Goal: Browse casually: Explore the website without a specific task or goal

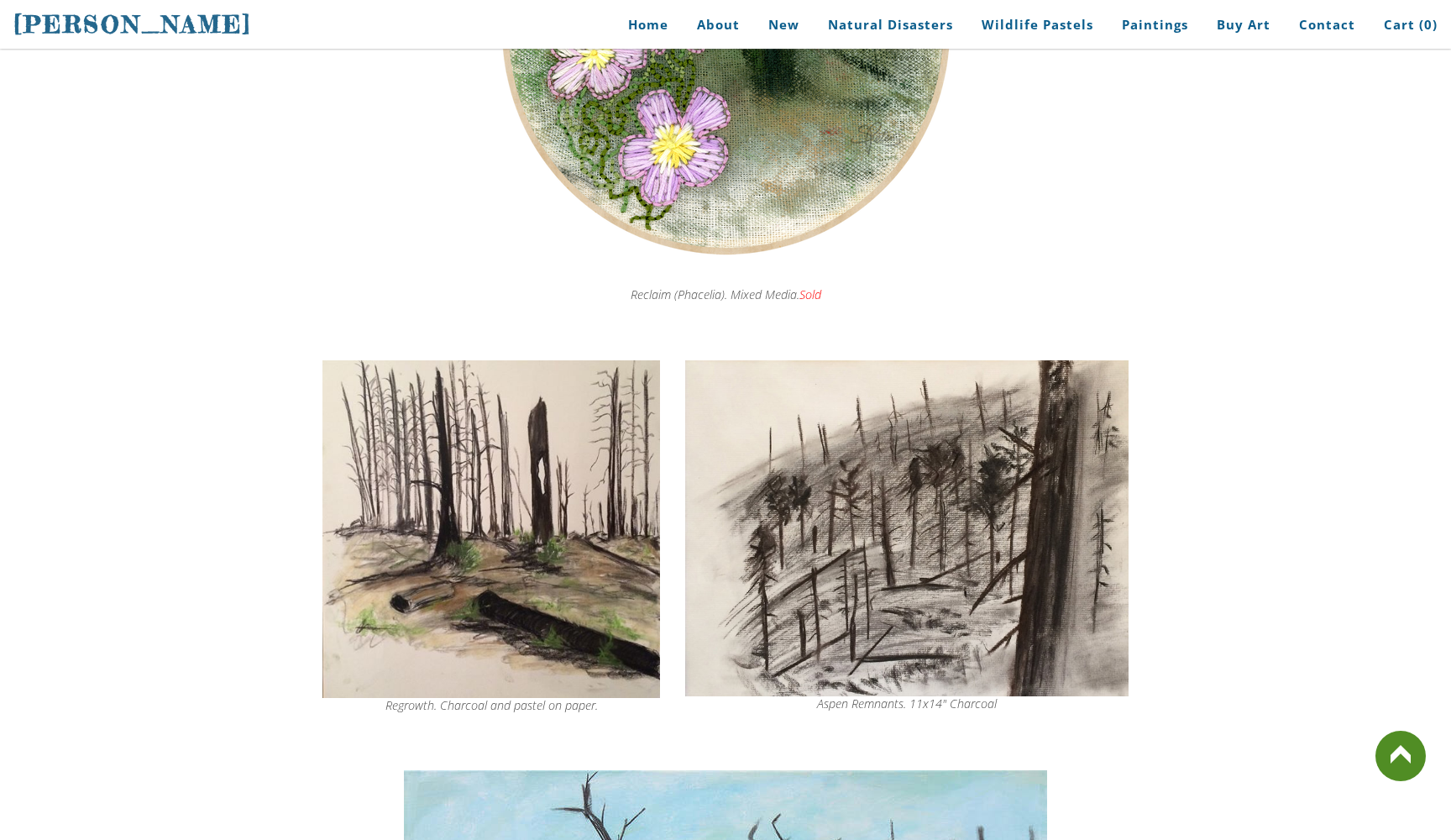
scroll to position [5119, 0]
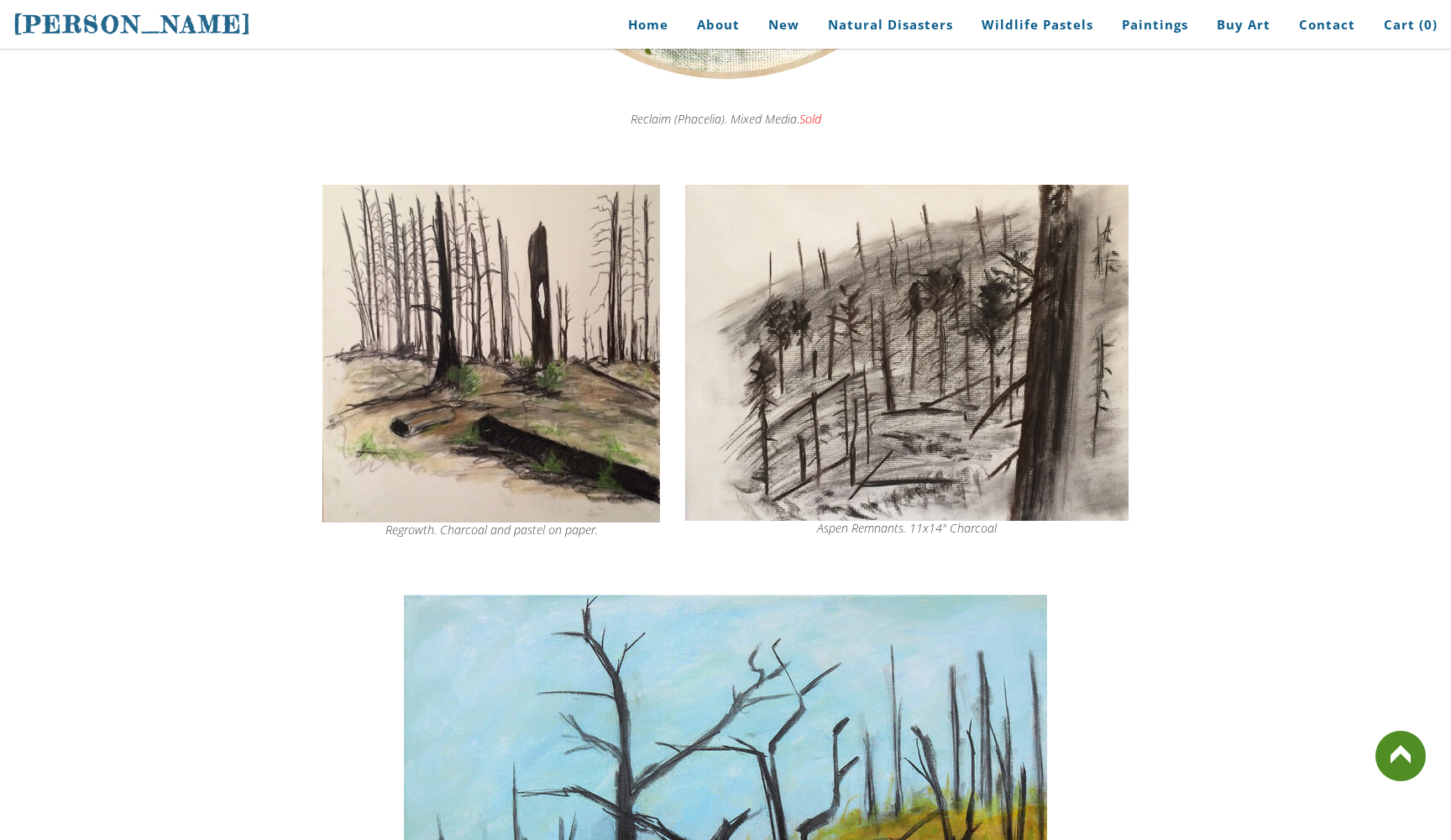
click at [499, 324] on img at bounding box center [491, 354] width 338 height 338
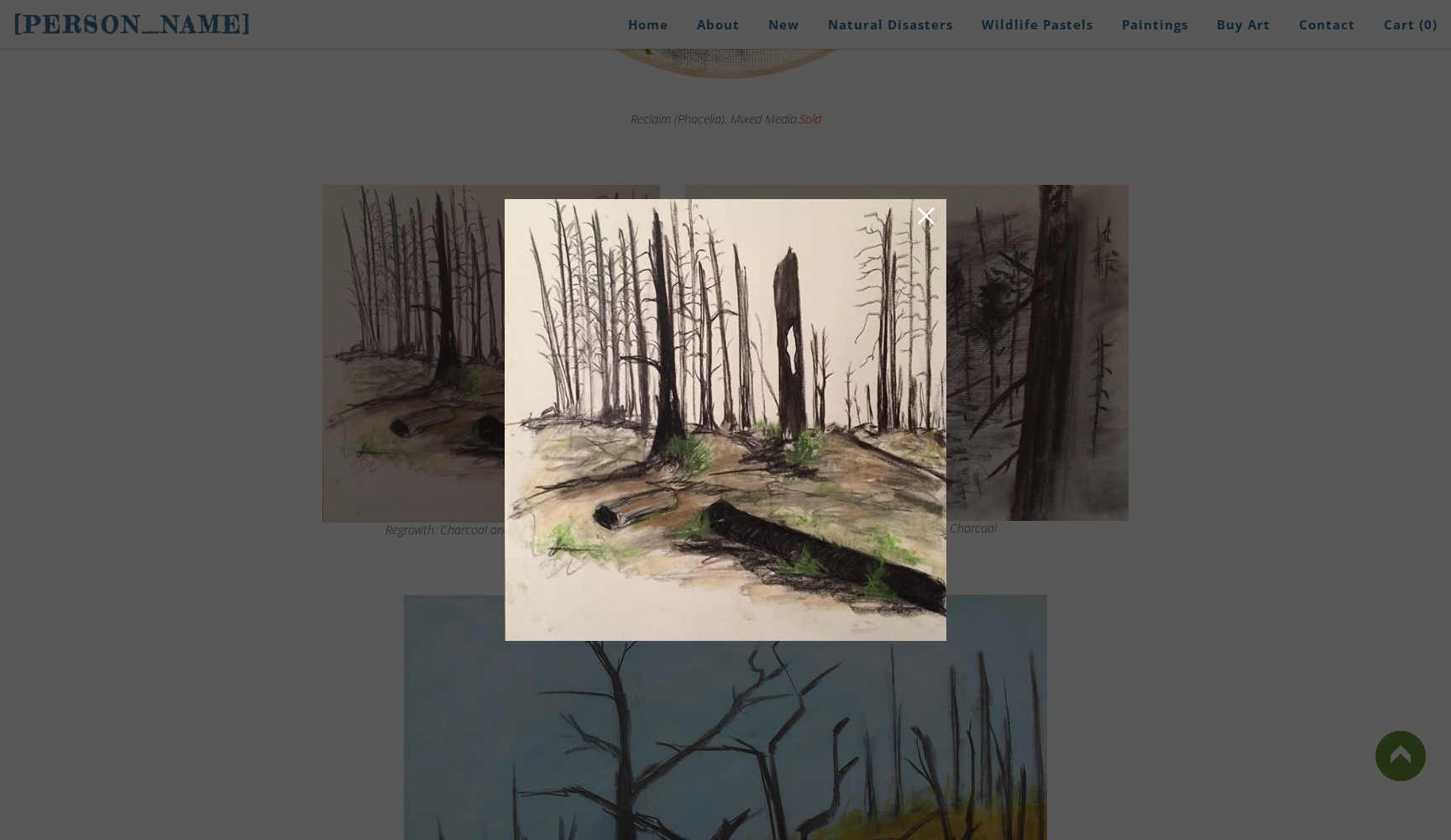
click at [1065, 607] on div at bounding box center [725, 420] width 1451 height 840
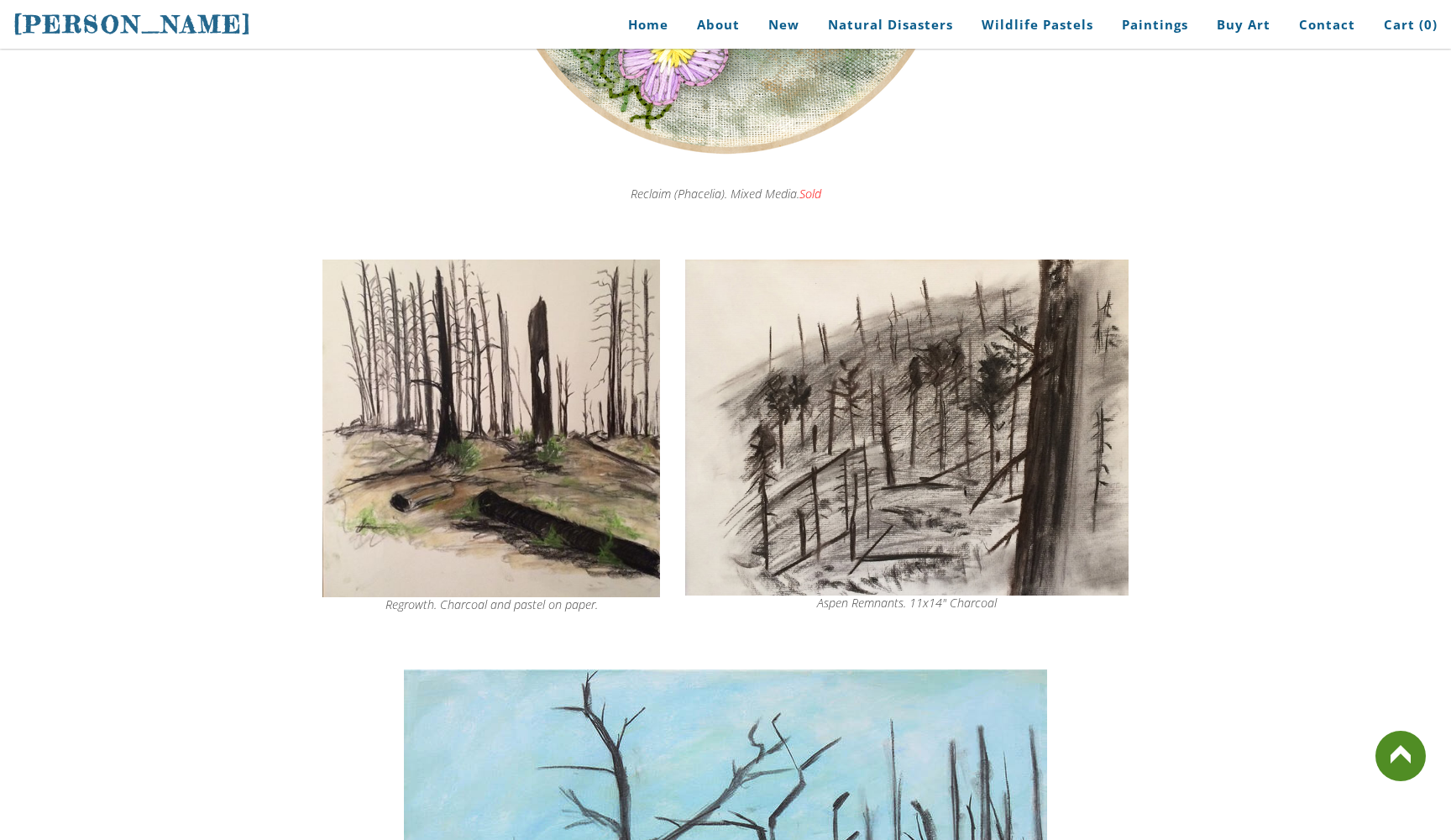
scroll to position [5044, 0]
click at [550, 417] on img at bounding box center [491, 429] width 338 height 338
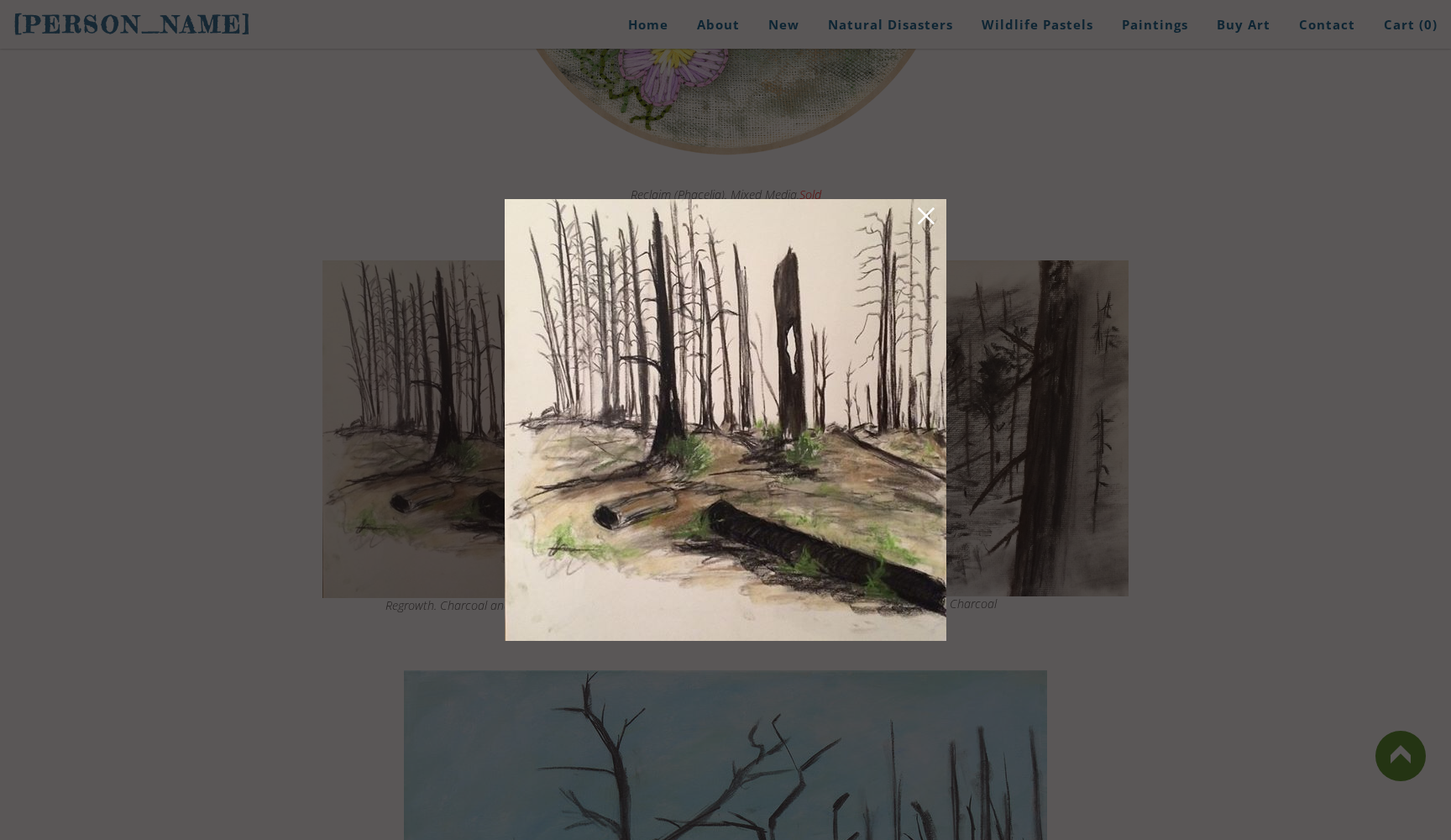
click at [1193, 345] on div at bounding box center [725, 420] width 1451 height 840
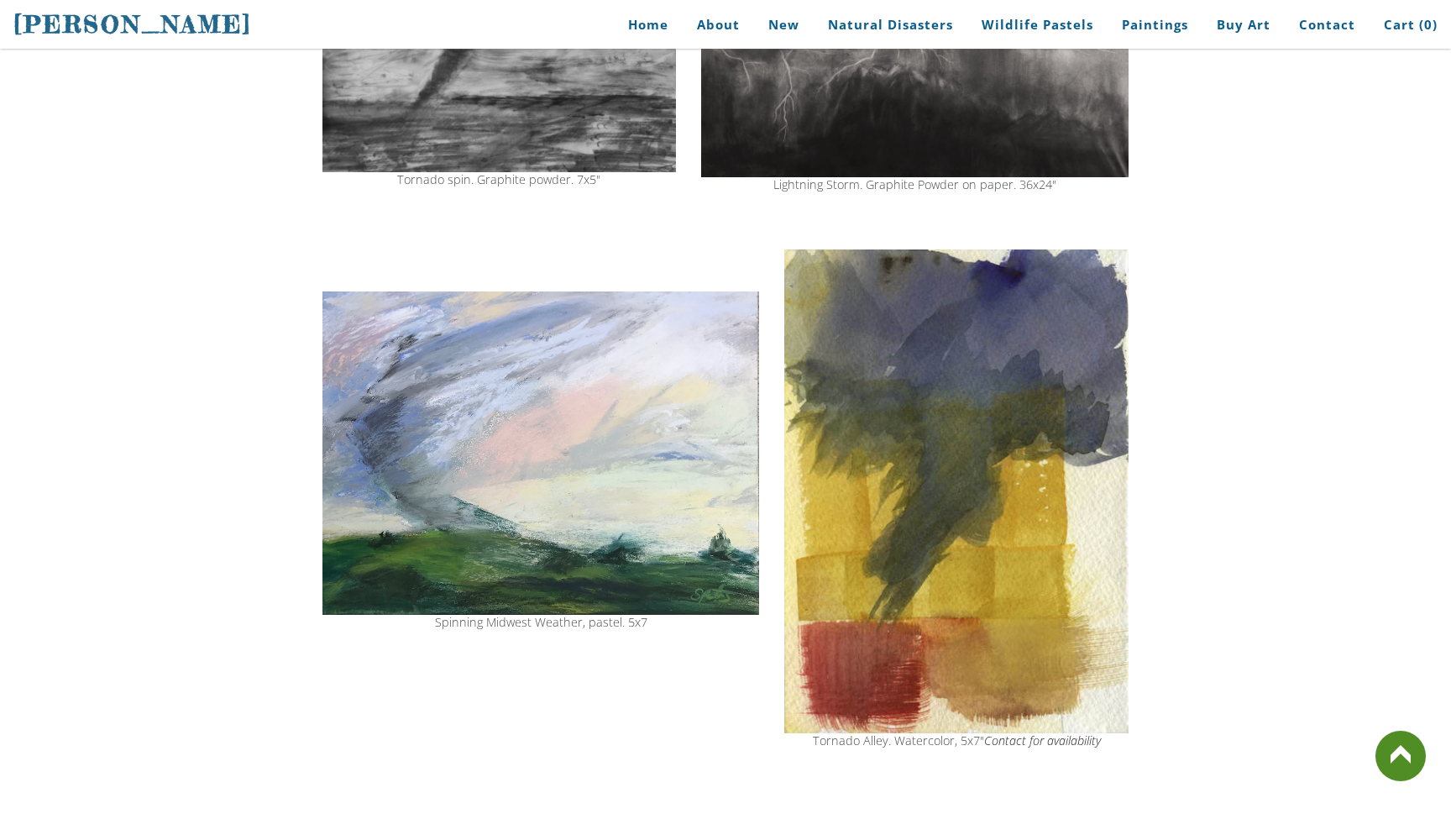
scroll to position [1013, 0]
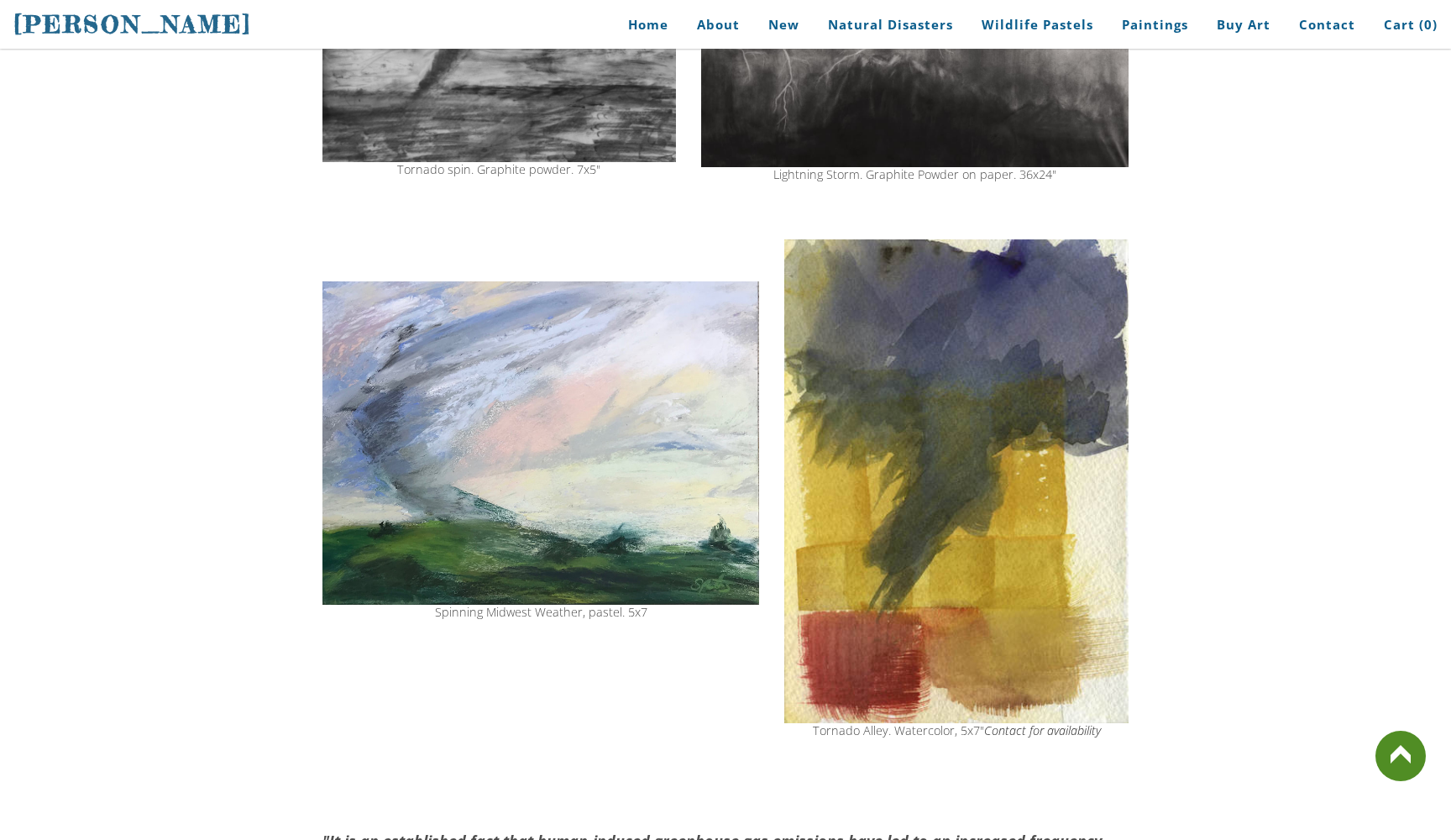
click at [576, 449] on img at bounding box center [541, 442] width 437 height 322
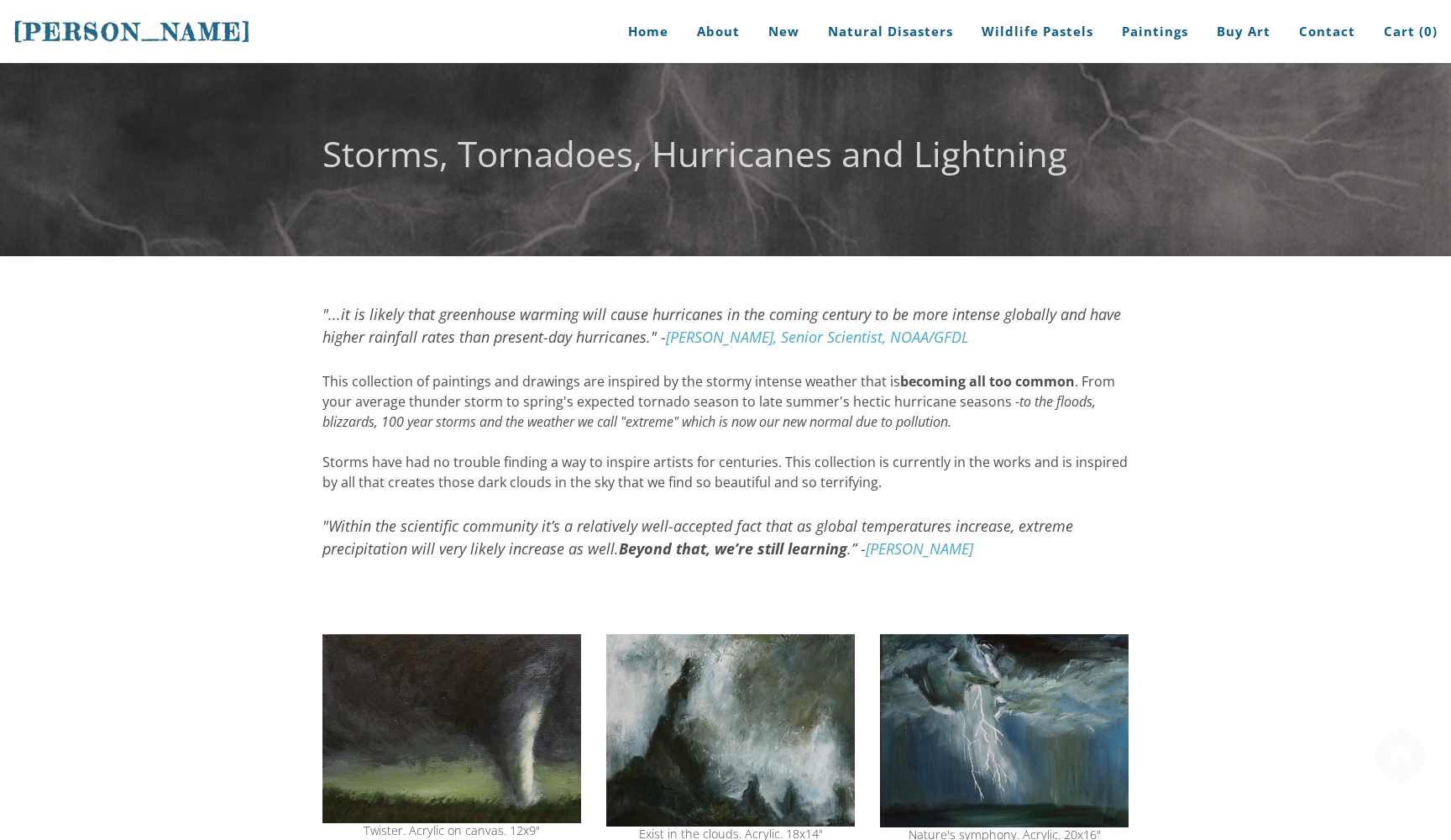
scroll to position [1013, 0]
